Goal: Complete application form

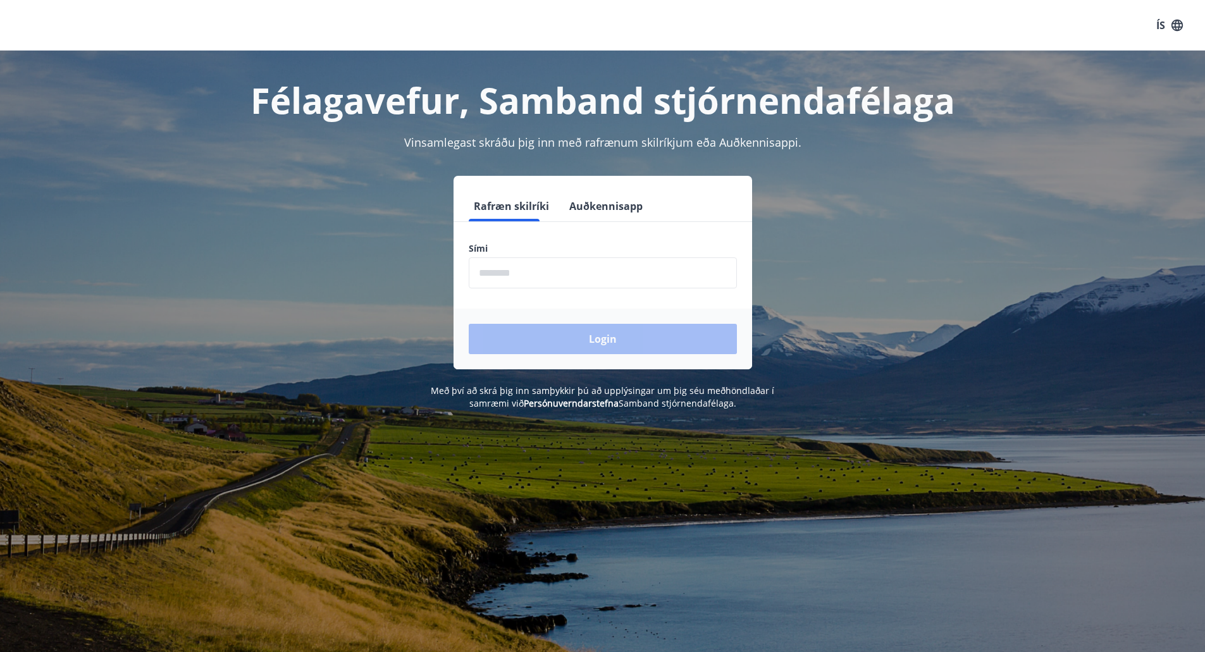
click at [569, 273] on input "phone" at bounding box center [603, 273] width 268 height 31
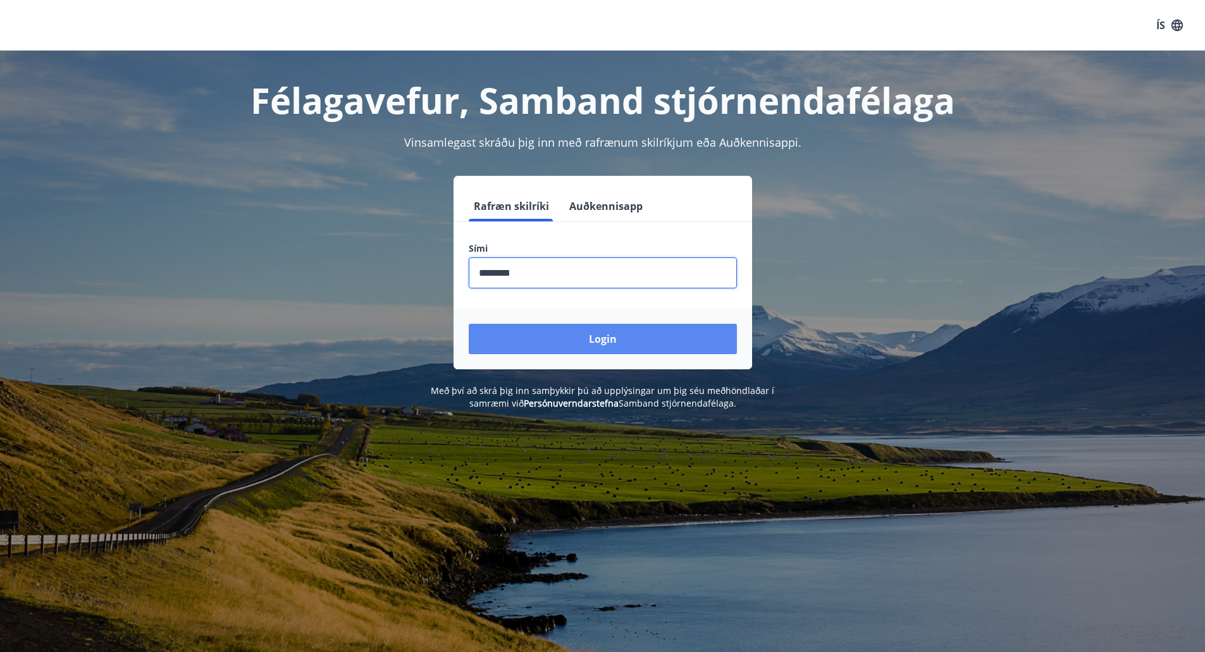
type input "********"
click at [579, 343] on button "Login" at bounding box center [603, 339] width 268 height 30
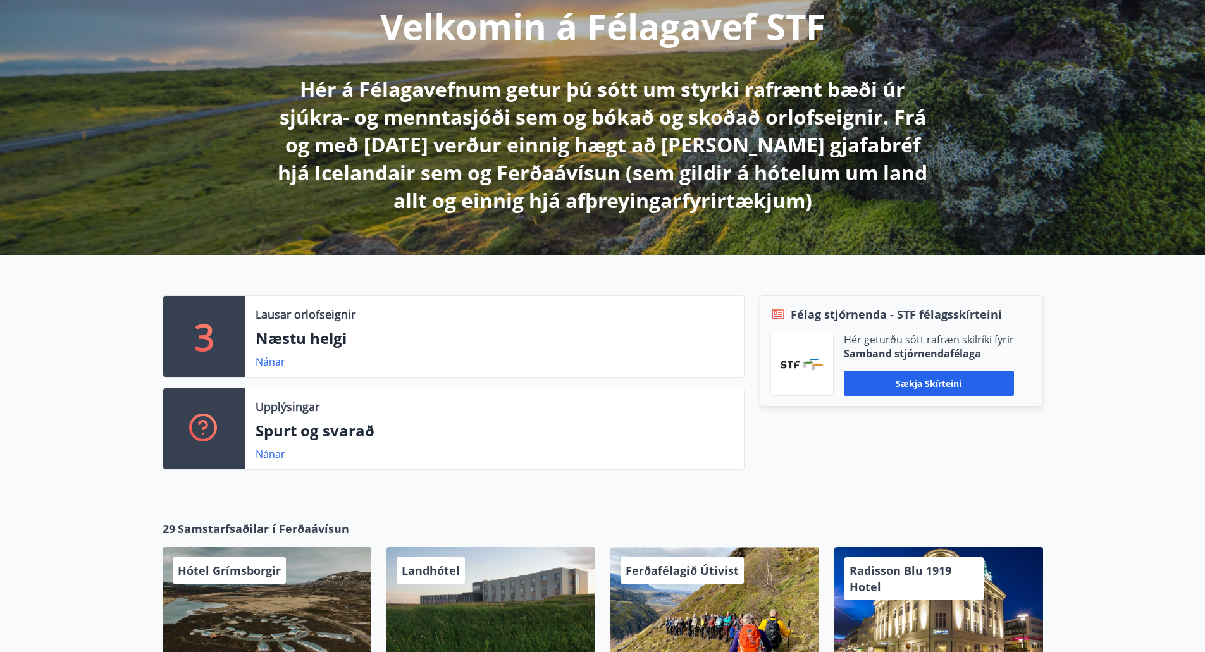
scroll to position [161, 0]
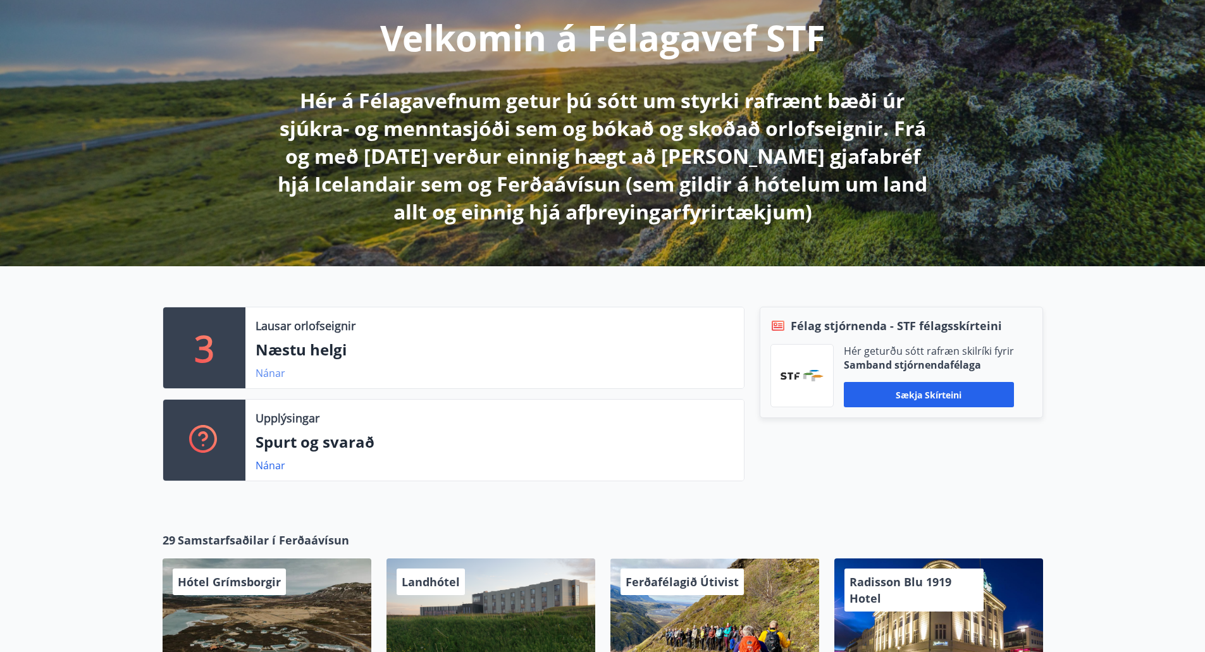
click at [259, 374] on link "Nánar" at bounding box center [271, 373] width 30 height 14
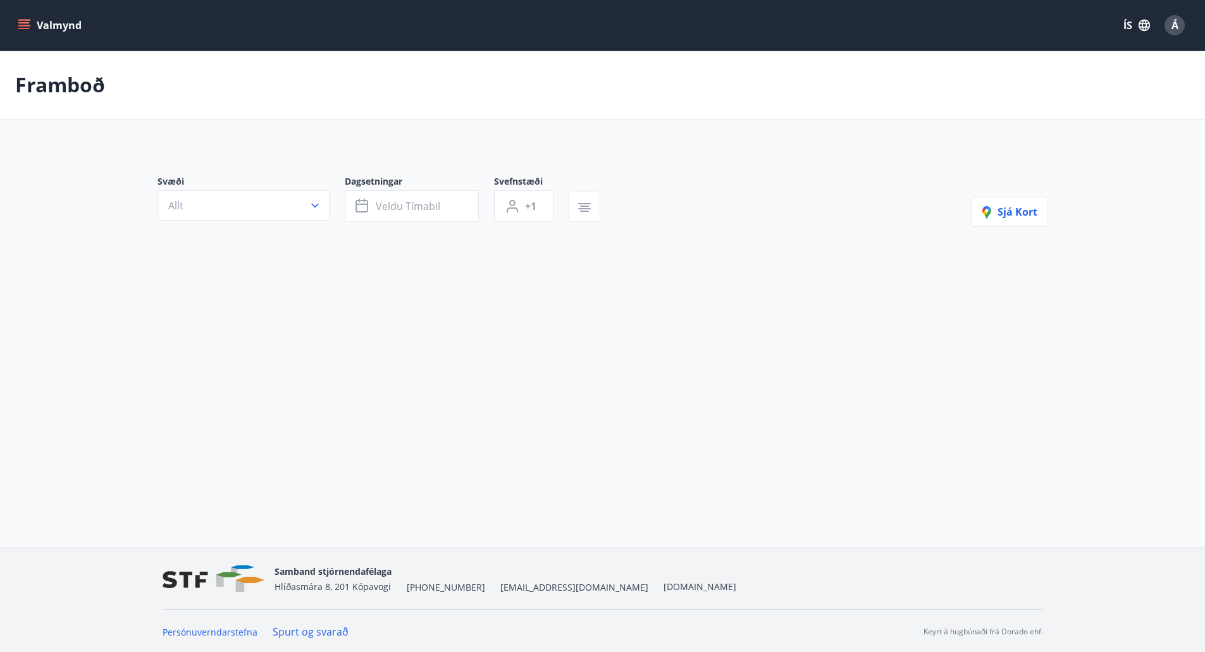
type input "*"
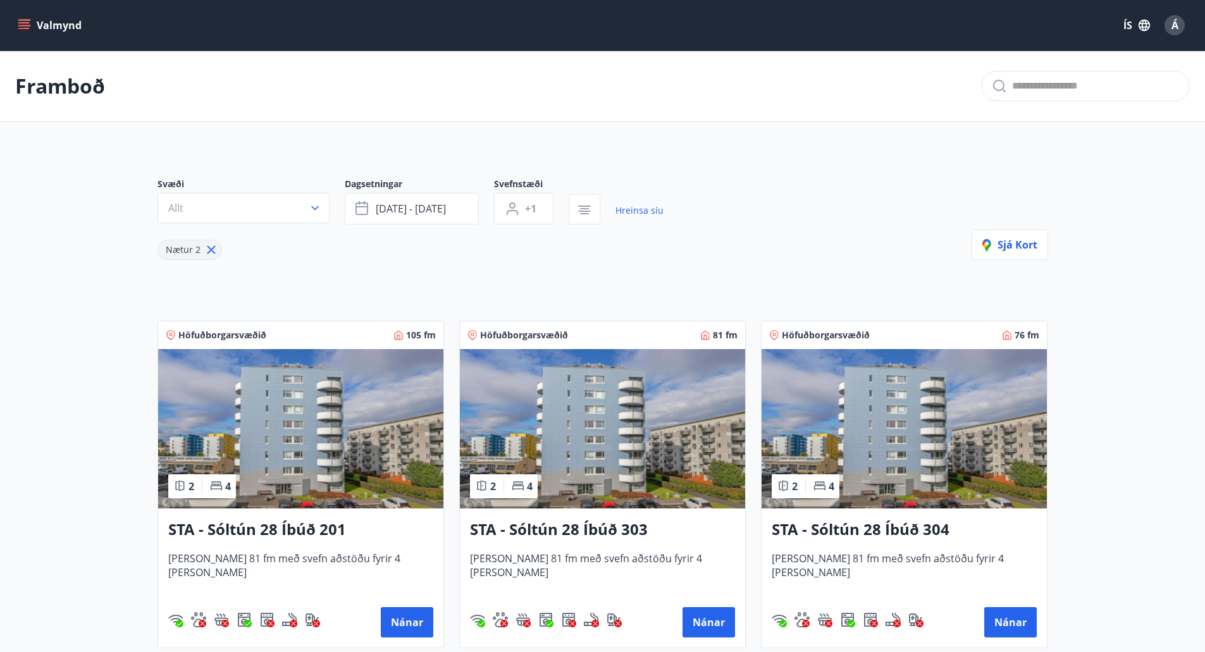
click at [331, 440] on img at bounding box center [300, 428] width 285 height 159
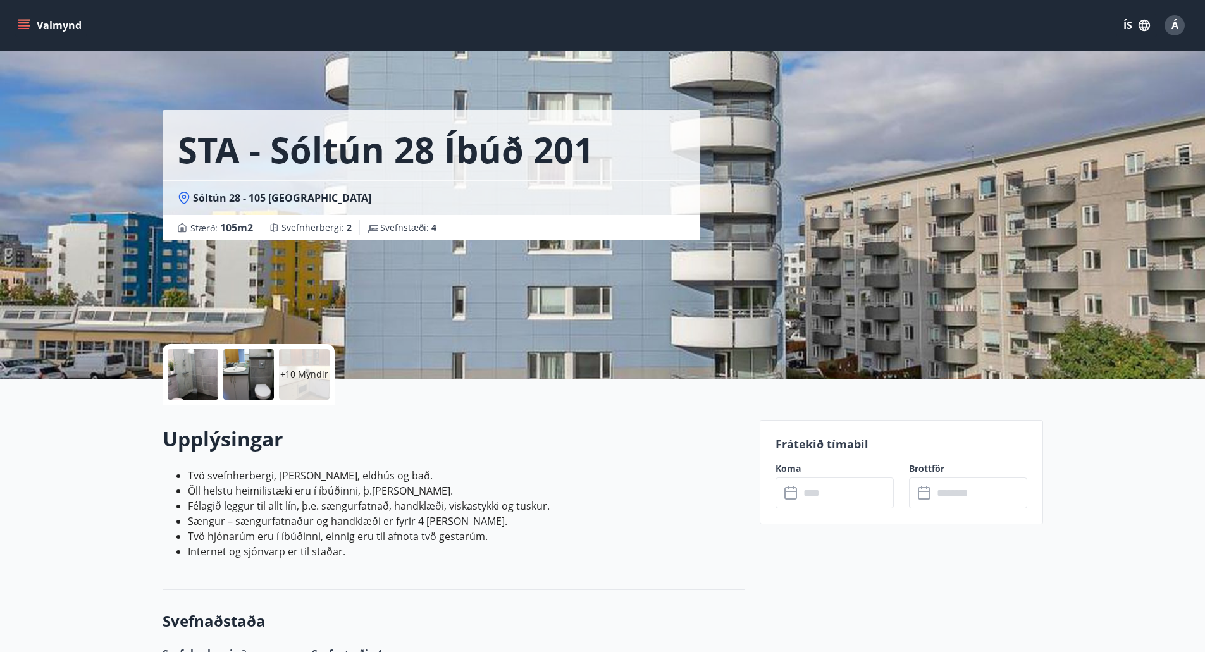
click at [189, 379] on div at bounding box center [193, 374] width 51 height 51
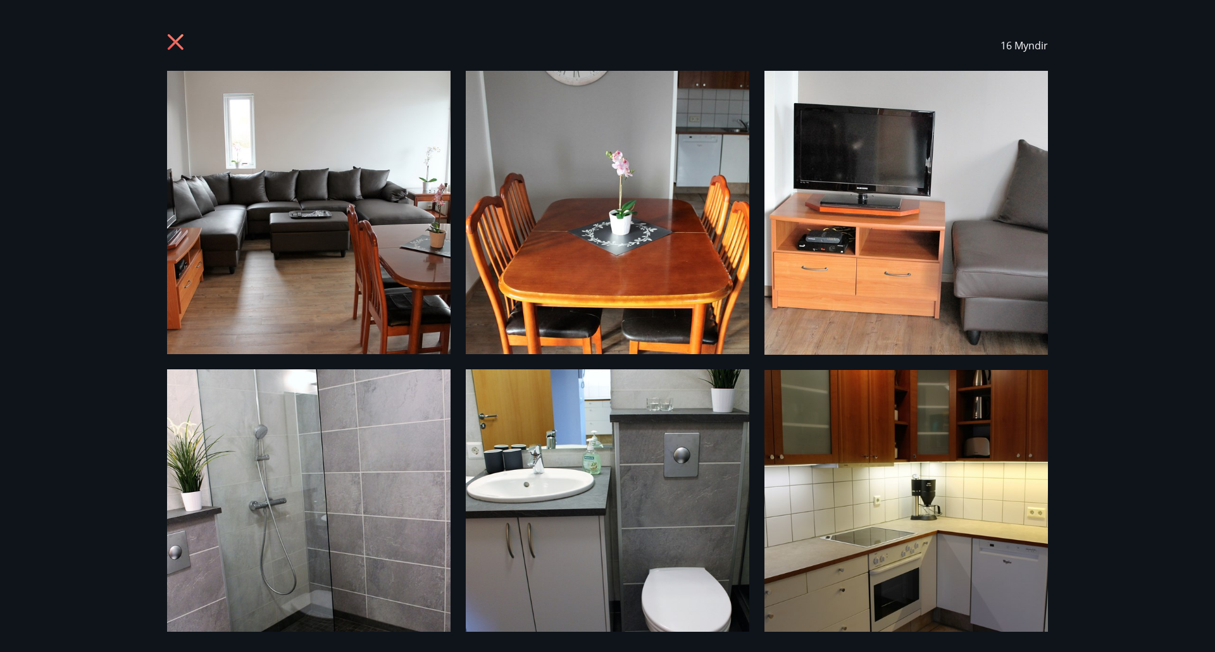
click at [914, 488] on img at bounding box center [905, 511] width 283 height 283
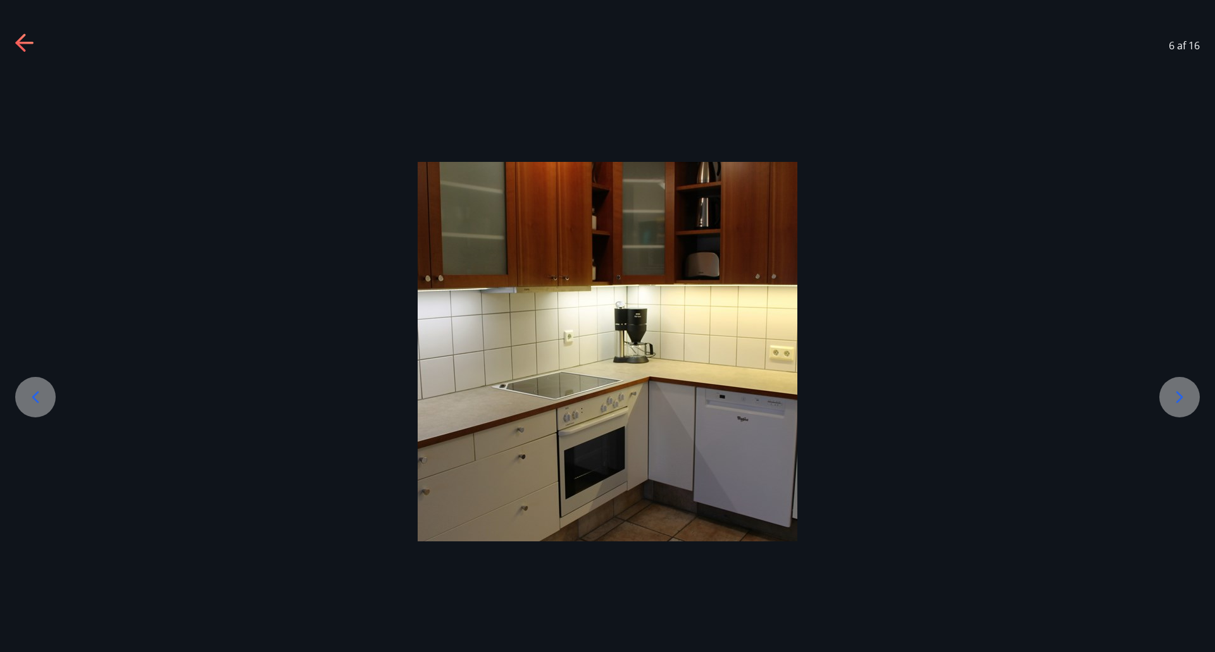
click at [1193, 407] on div at bounding box center [1179, 397] width 40 height 40
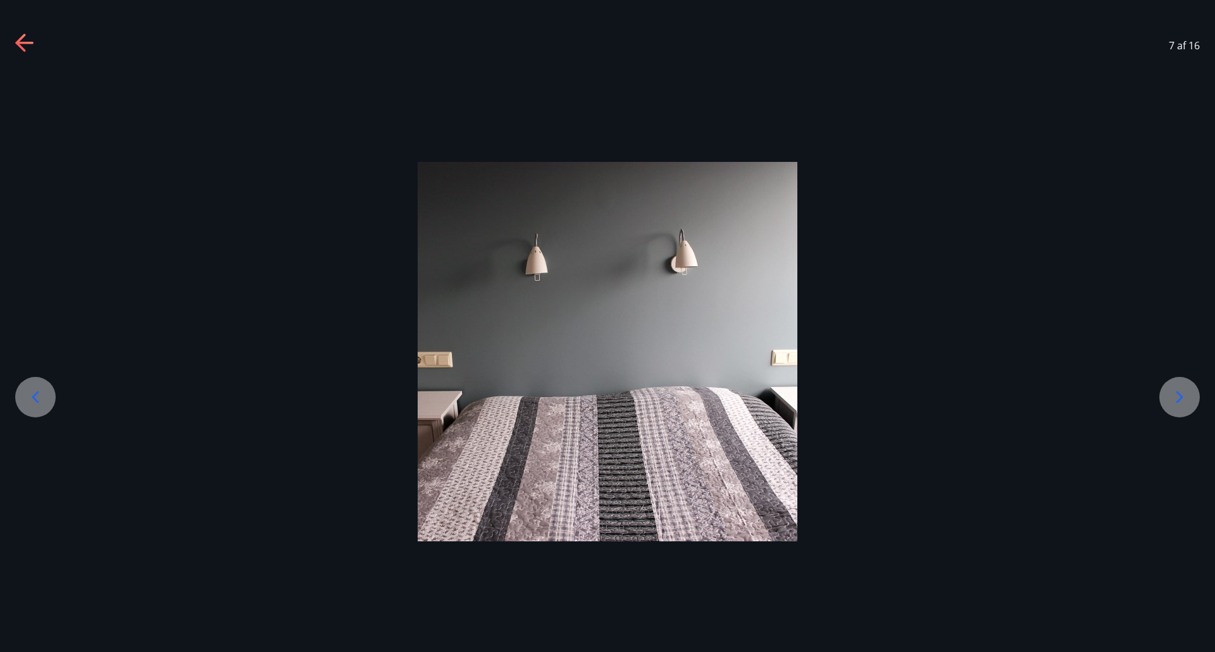
click at [1193, 407] on div at bounding box center [1179, 397] width 40 height 40
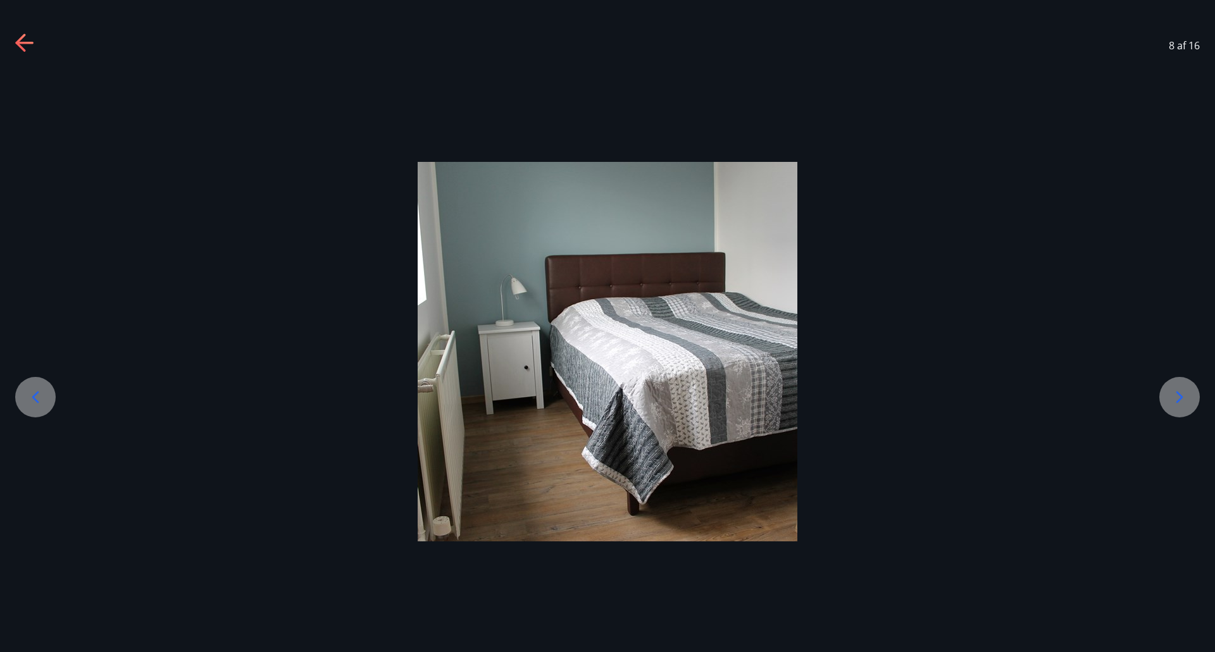
click at [1193, 407] on div at bounding box center [1179, 397] width 40 height 40
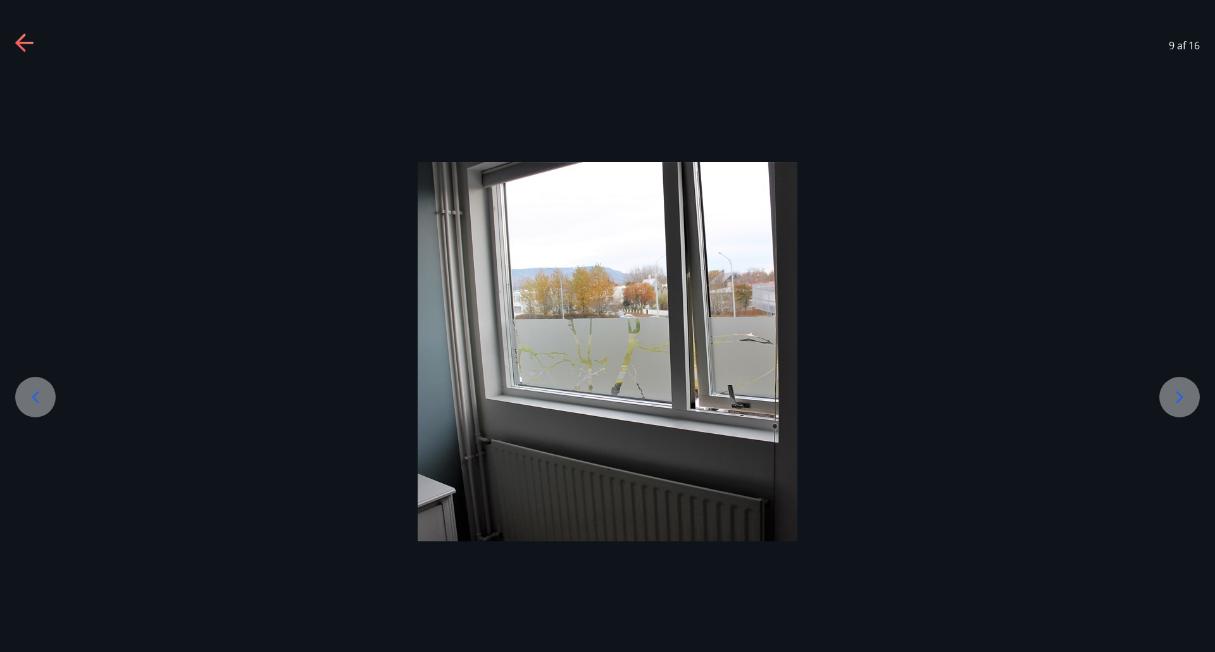
click at [1193, 407] on div at bounding box center [1179, 397] width 40 height 40
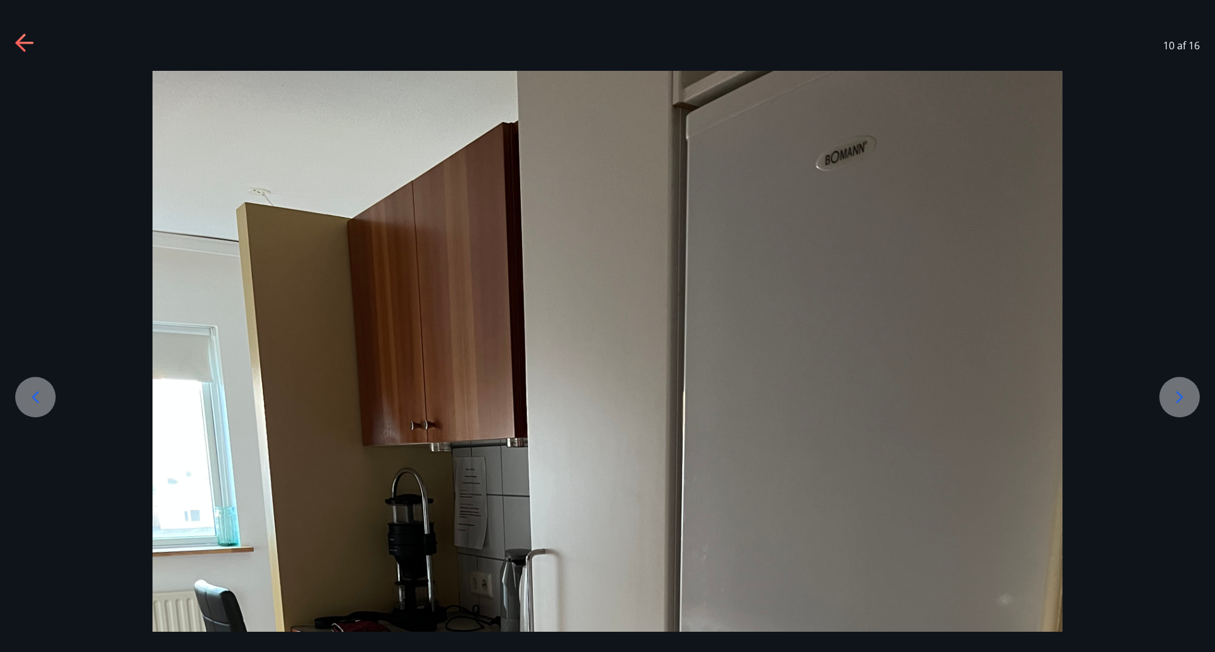
click at [1193, 407] on div at bounding box center [1179, 397] width 40 height 40
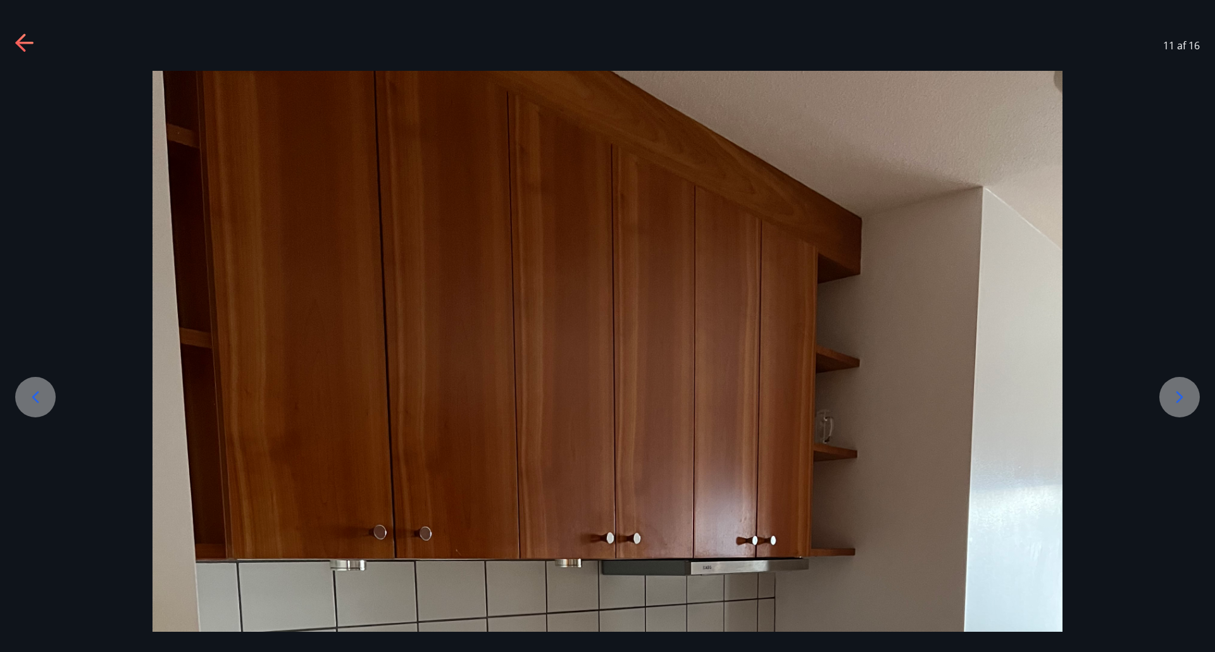
click at [1193, 407] on div at bounding box center [1179, 397] width 40 height 40
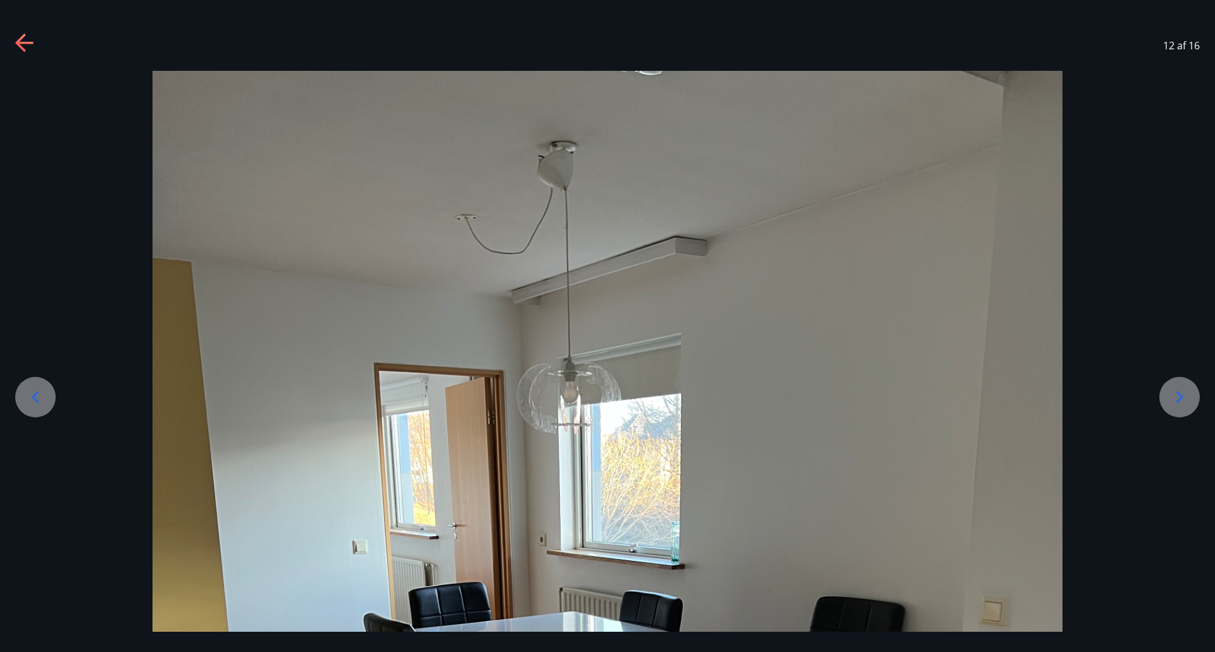
click at [1193, 407] on div at bounding box center [1179, 397] width 40 height 40
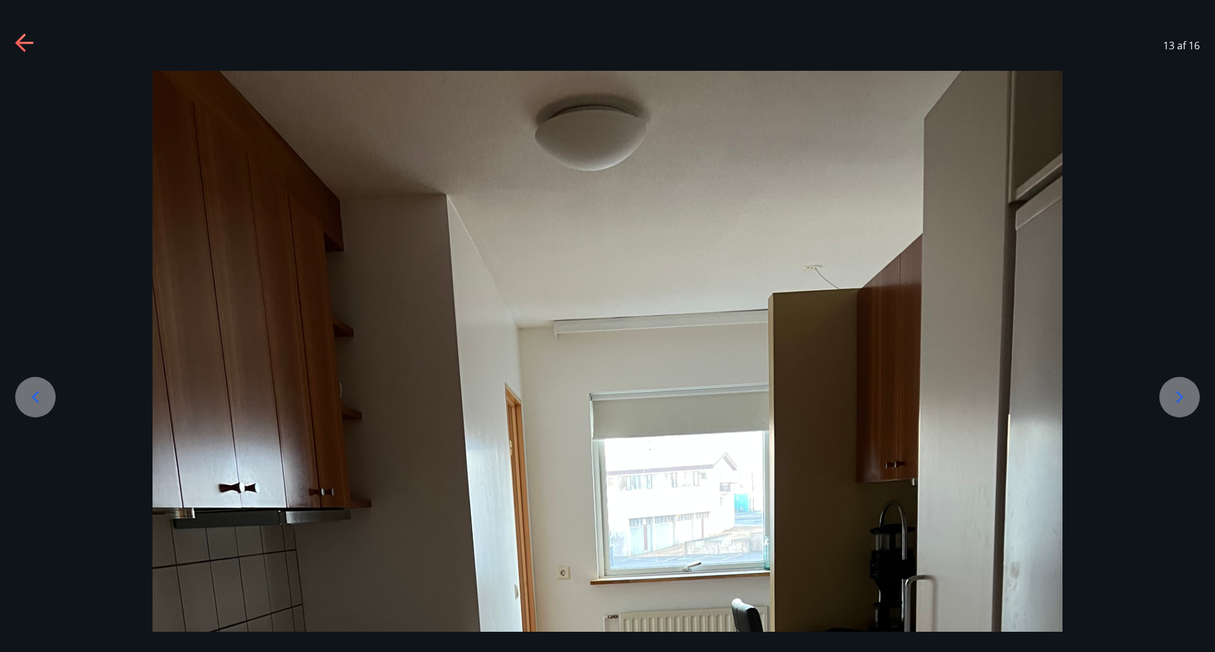
click at [23, 46] on icon at bounding box center [25, 44] width 20 height 20
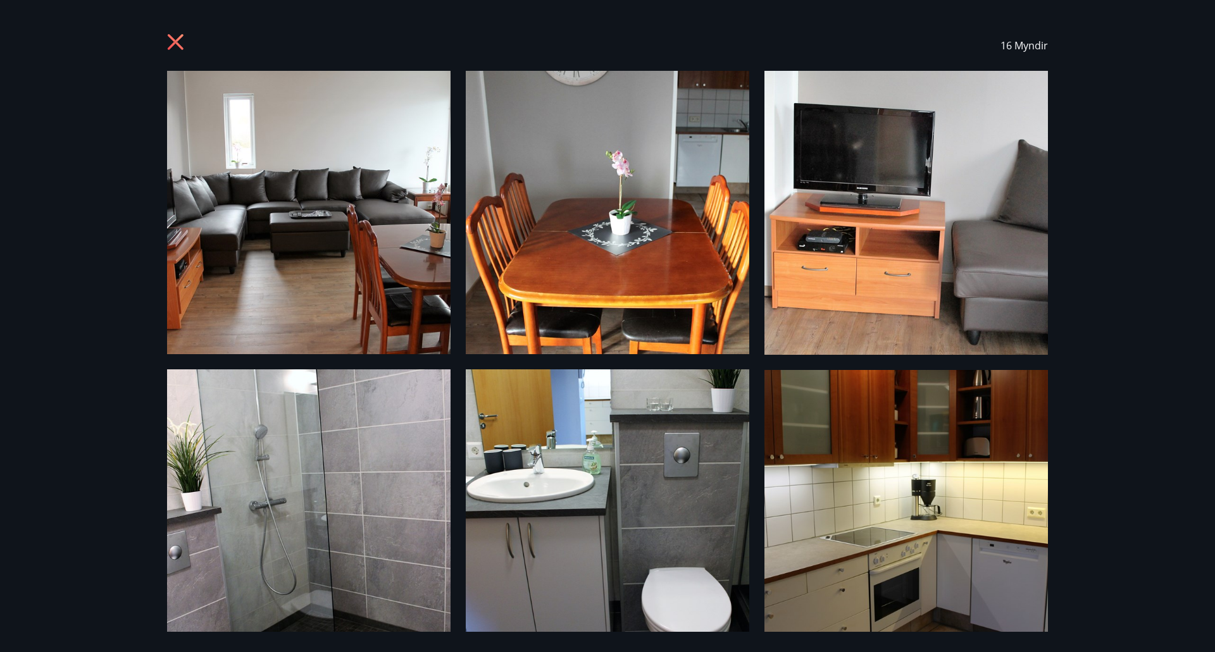
click at [23, 46] on div "16 Myndir" at bounding box center [607, 326] width 1215 height 652
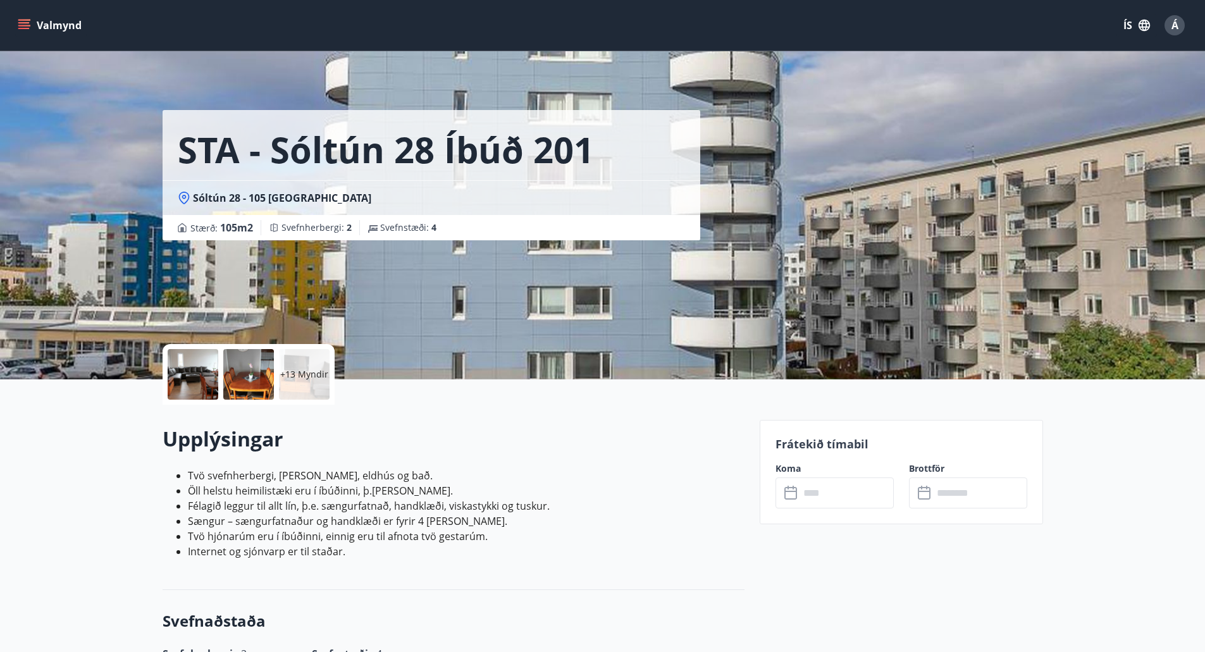
click at [845, 495] on input "text" at bounding box center [847, 493] width 94 height 31
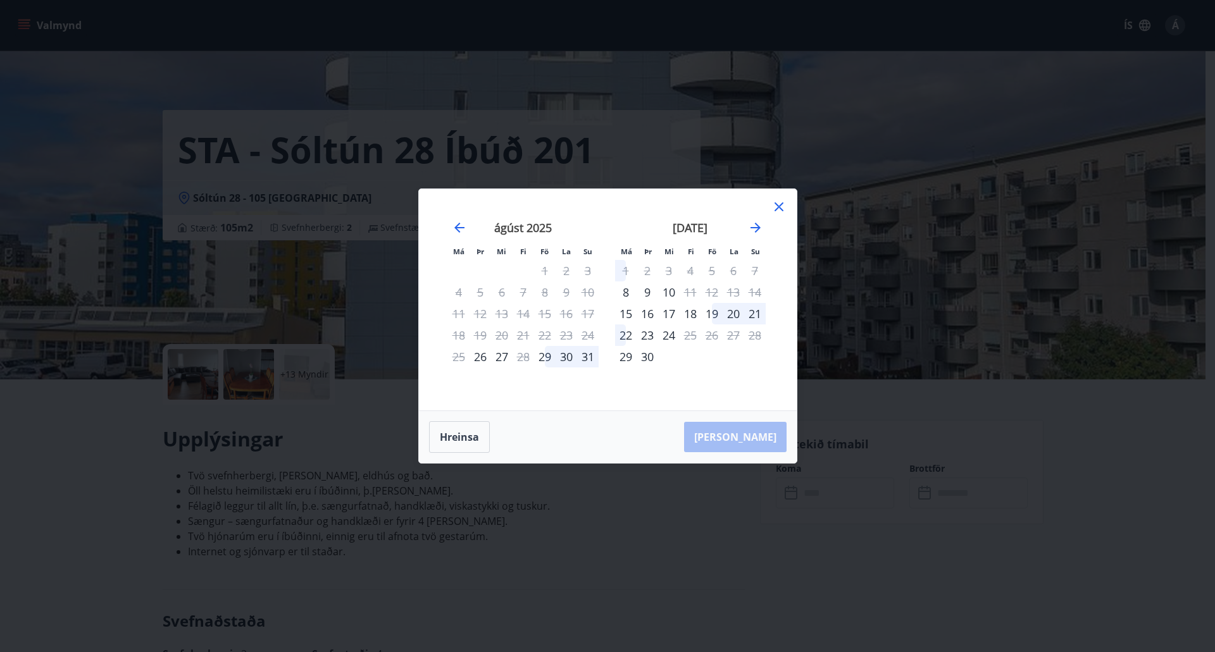
click at [773, 207] on icon at bounding box center [778, 206] width 15 height 15
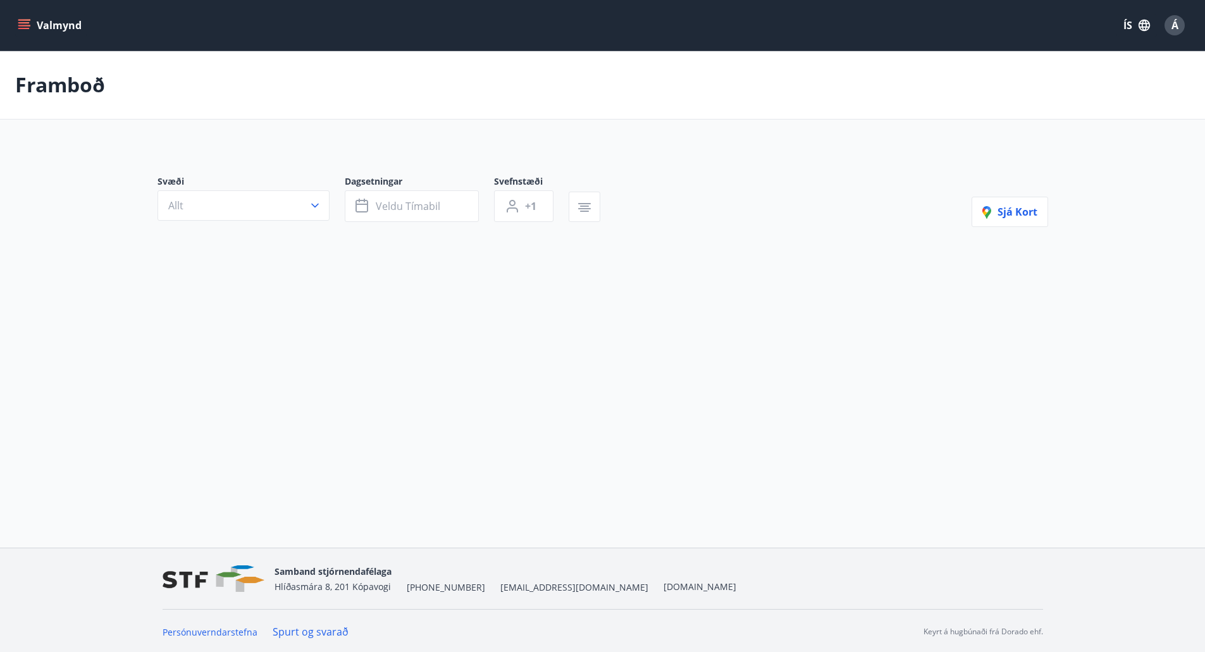
type input "*"
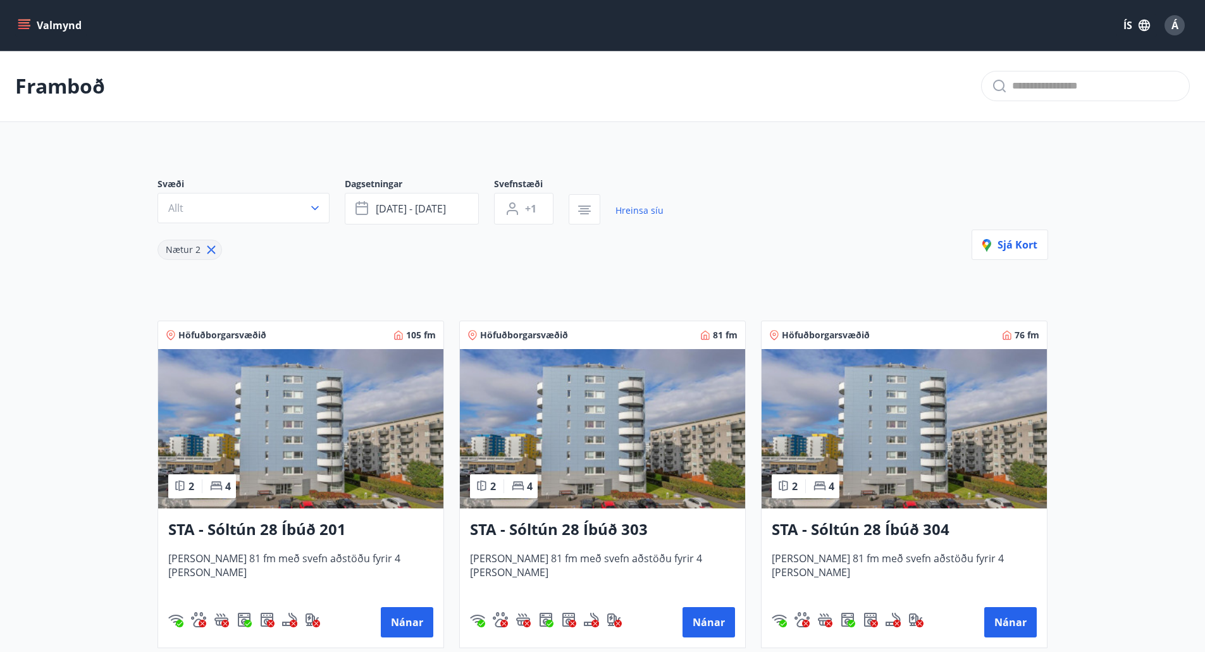
click at [35, 25] on button "Valmynd" at bounding box center [51, 25] width 72 height 23
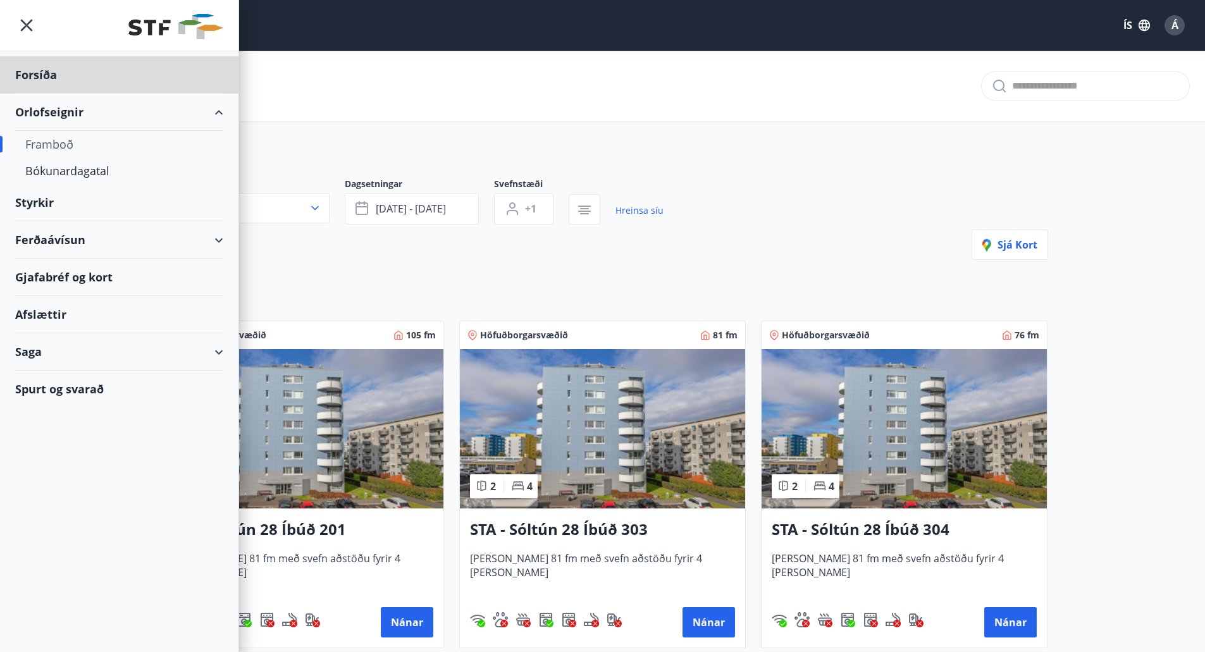
click at [41, 94] on div "Styrkir" at bounding box center [119, 74] width 208 height 37
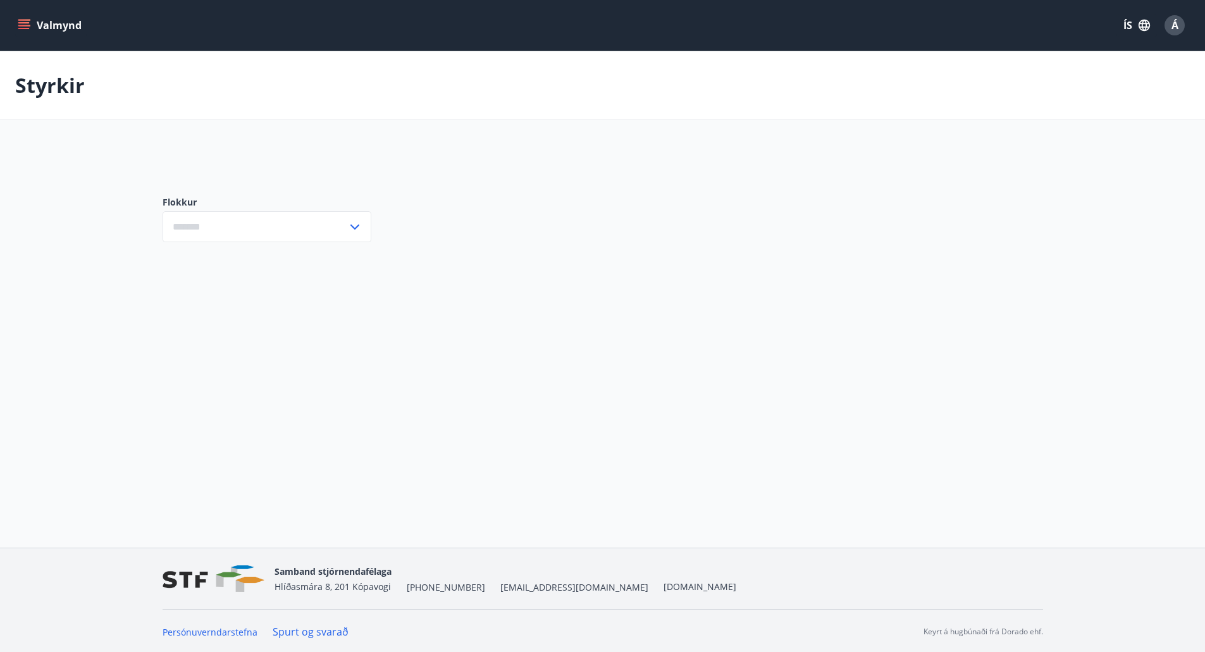
type input "***"
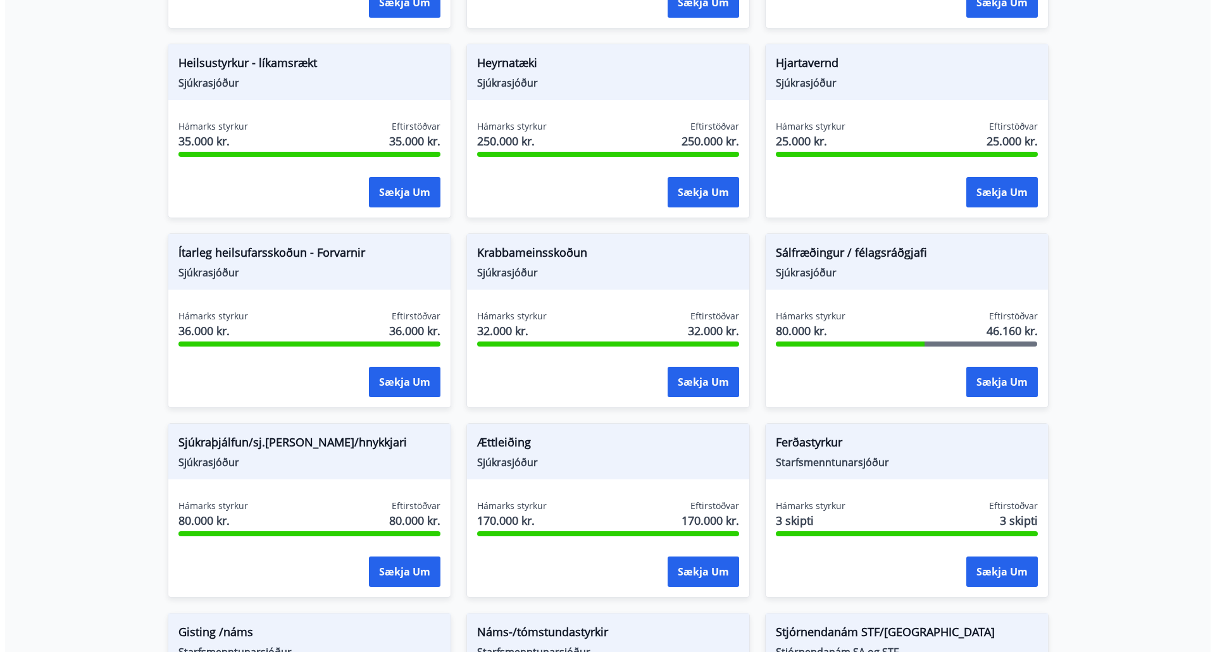
scroll to position [675, 0]
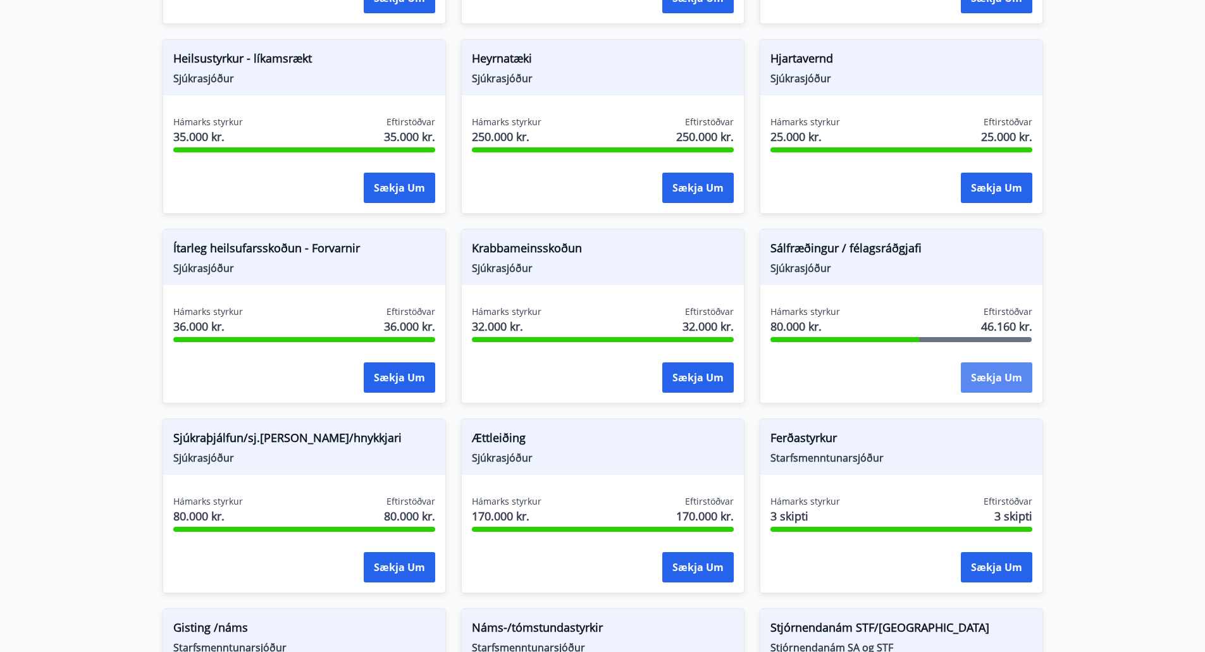
click at [997, 383] on button "Sækja um" at bounding box center [997, 378] width 72 height 30
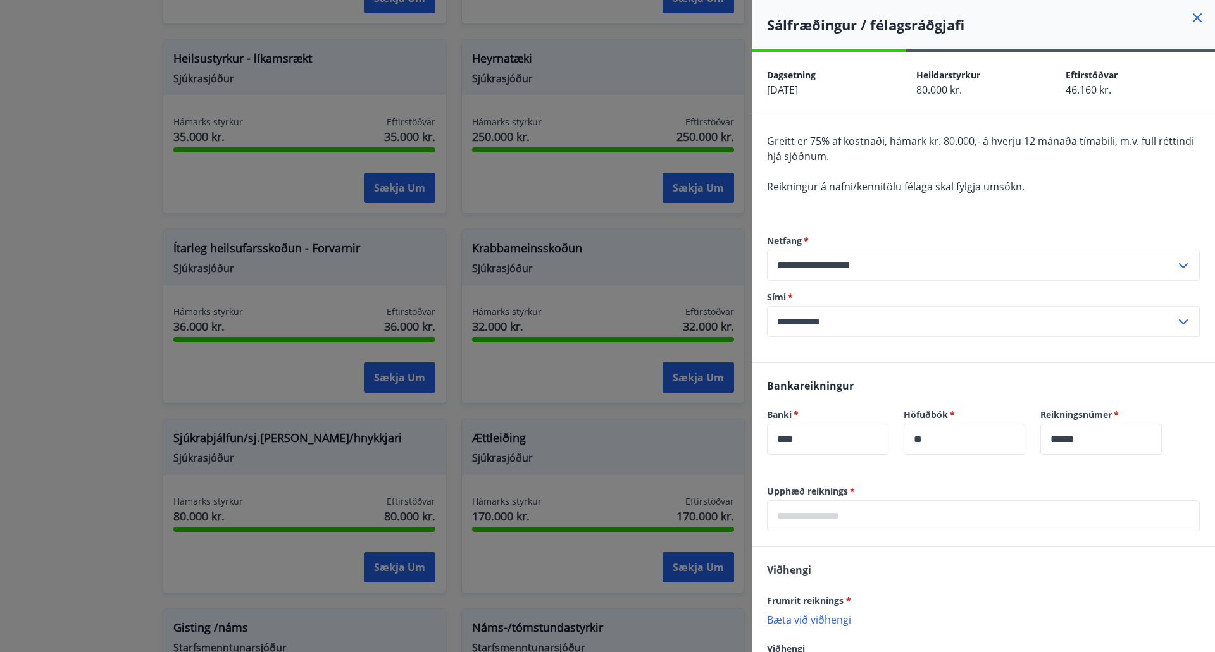
scroll to position [100, 0]
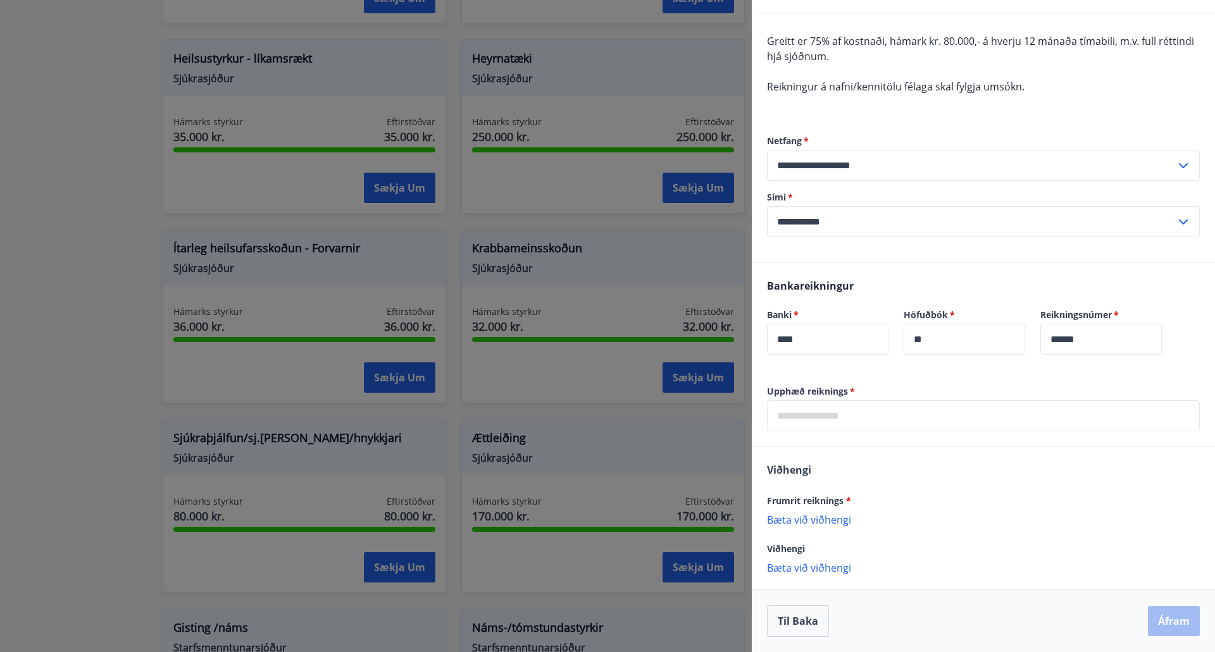
click at [1001, 409] on input "text" at bounding box center [983, 416] width 433 height 31
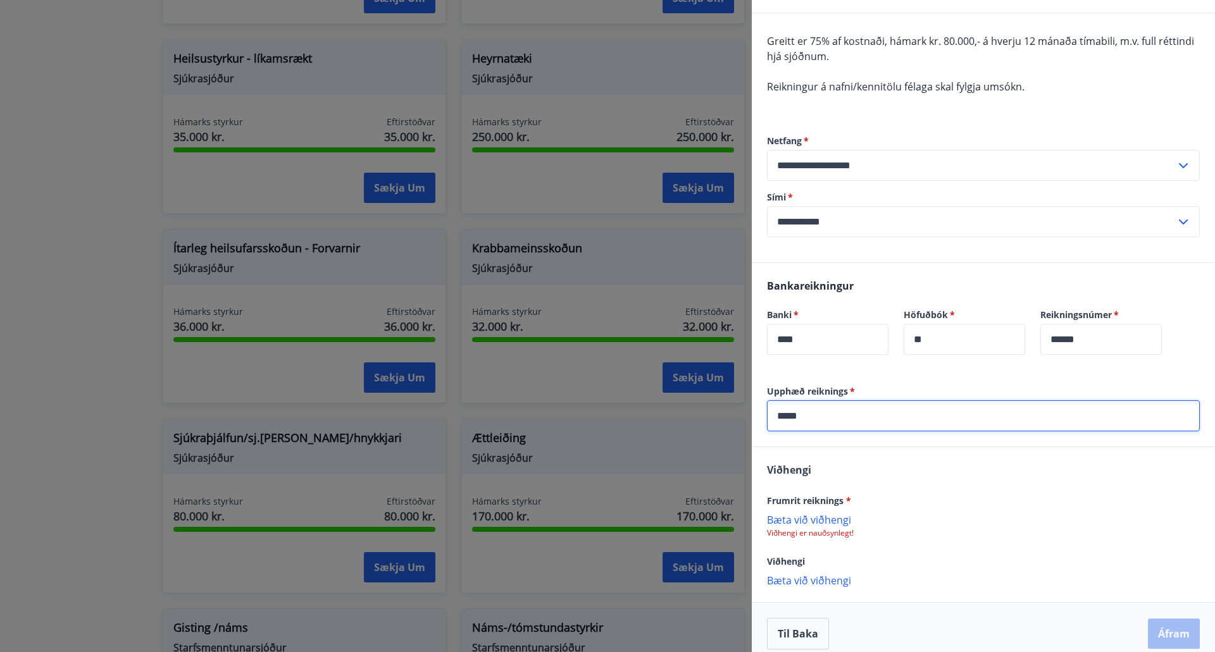
type input "*****"
click at [831, 518] on p "Bæta við viðhengi" at bounding box center [983, 519] width 433 height 13
click at [809, 521] on p "Bæta við viðhengi" at bounding box center [983, 519] width 433 height 13
